Goal: Task Accomplishment & Management: Use online tool/utility

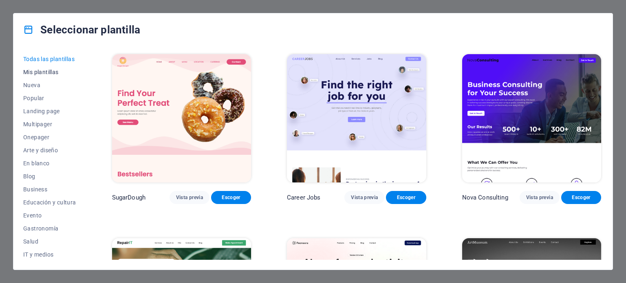
click at [49, 71] on span "Mis plantillas" at bounding box center [49, 72] width 53 height 7
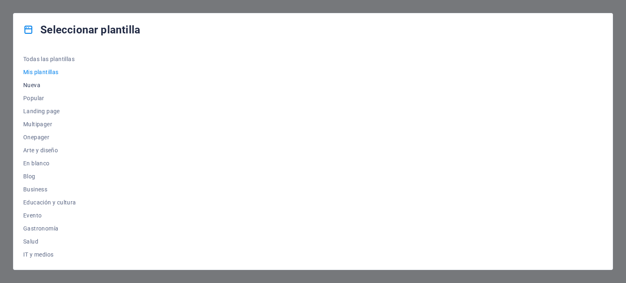
click at [34, 86] on span "Nueva" at bounding box center [49, 85] width 53 height 7
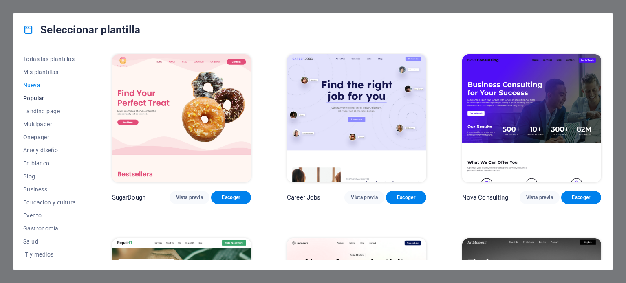
click at [34, 100] on span "Popular" at bounding box center [49, 98] width 53 height 7
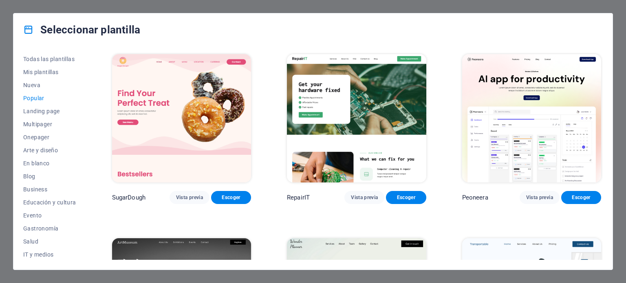
drag, startPoint x: 88, startPoint y: 101, endPoint x: 93, endPoint y: 50, distance: 50.8
click at [93, 50] on div "Todas las plantillas Mis plantillas Nueva Popular Landing page Multipager Onepa…" at bounding box center [312, 158] width 599 height 224
click at [598, 22] on div "Seleccionar plantilla" at bounding box center [312, 29] width 599 height 33
click at [459, 278] on div "Seleccionar plantilla Todas las plantillas Mis plantillas Nueva Popular Landing…" at bounding box center [313, 141] width 626 height 283
click at [603, 15] on div "Seleccionar plantilla" at bounding box center [312, 29] width 599 height 33
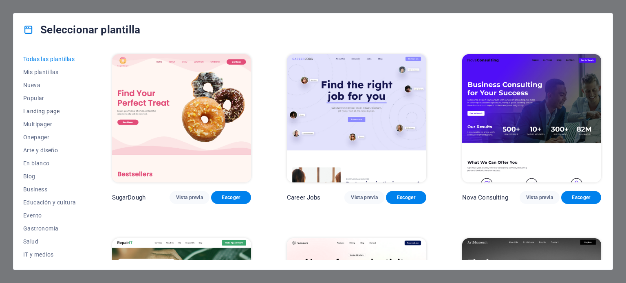
click at [33, 112] on span "Landing page" at bounding box center [49, 111] width 53 height 7
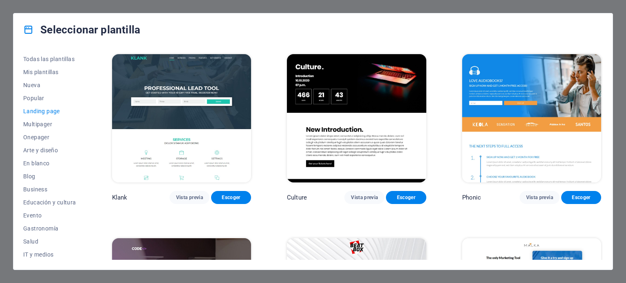
click at [33, 115] on button "Landing page" at bounding box center [49, 111] width 53 height 13
click at [33, 127] on span "Multipager" at bounding box center [49, 124] width 53 height 7
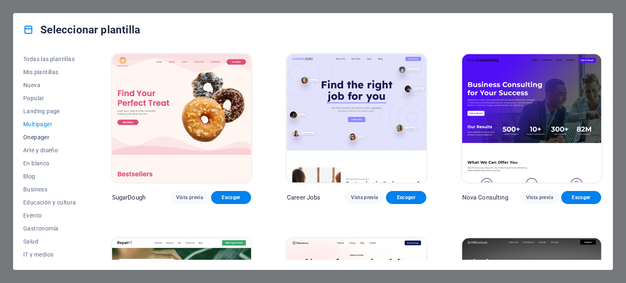
click at [32, 140] on span "Onepager" at bounding box center [49, 137] width 53 height 7
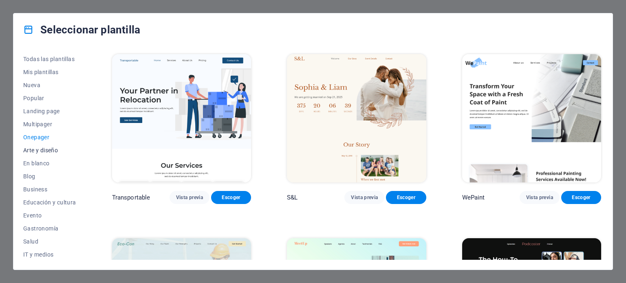
click at [32, 156] on button "Arte y diseño" at bounding box center [49, 150] width 53 height 13
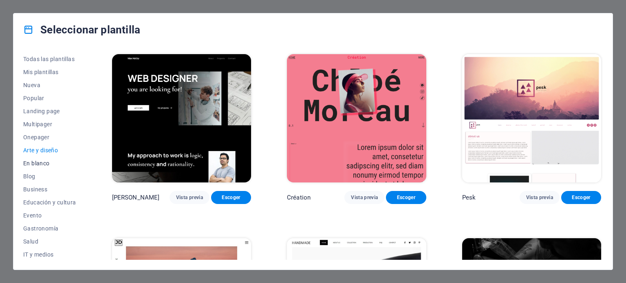
click at [31, 167] on button "En blanco" at bounding box center [49, 163] width 53 height 13
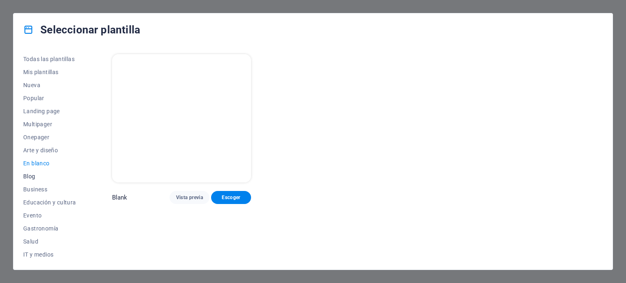
click at [31, 181] on button "Blog" at bounding box center [49, 176] width 53 height 13
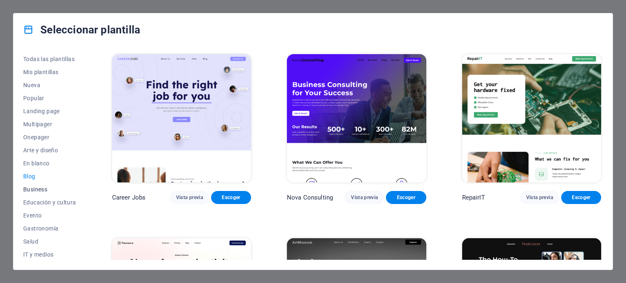
click at [31, 189] on span "Business" at bounding box center [49, 189] width 53 height 7
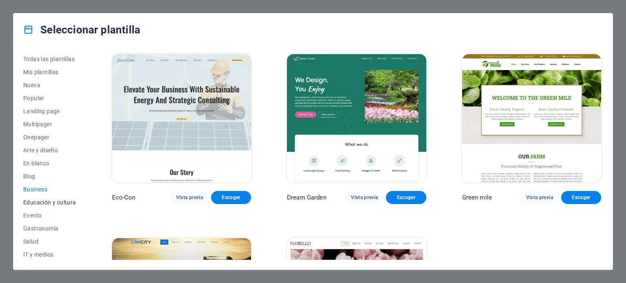
click at [33, 199] on span "Educación y cultura" at bounding box center [49, 202] width 53 height 7
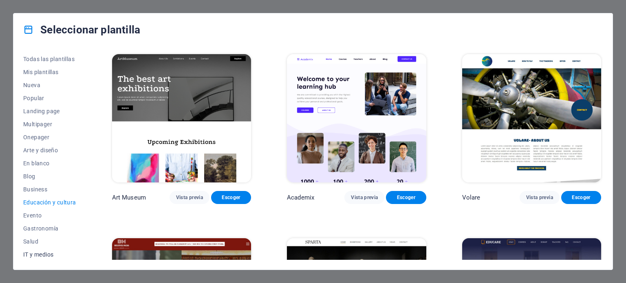
click at [36, 250] on button "IT y medios" at bounding box center [49, 254] width 53 height 13
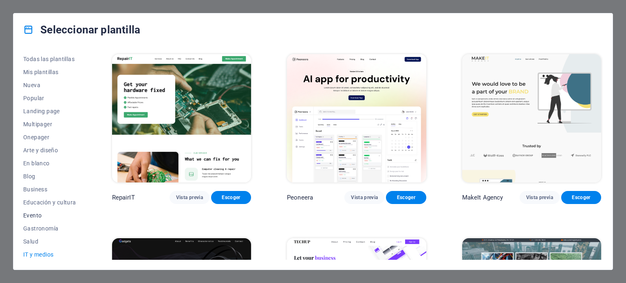
click at [34, 215] on span "Evento" at bounding box center [49, 215] width 53 height 7
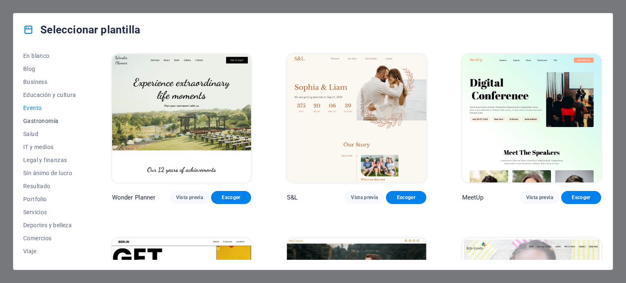
scroll to position [118, 0]
